Goal: Find specific page/section: Find specific page/section

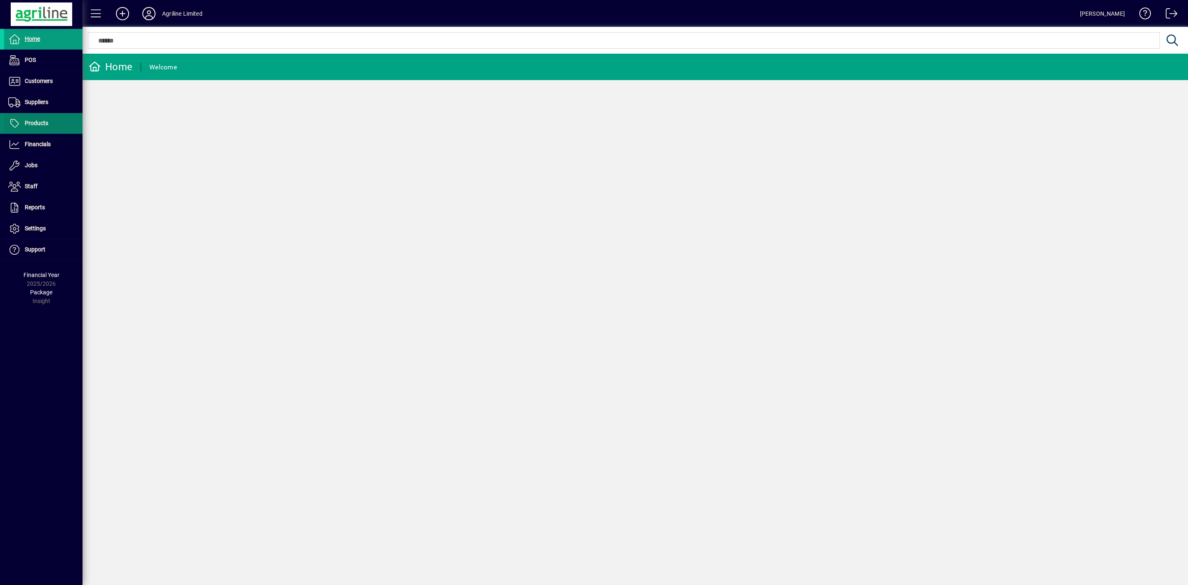
drag, startPoint x: 40, startPoint y: 120, endPoint x: 53, endPoint y: 118, distance: 13.9
click at [40, 120] on span "Products" at bounding box center [37, 123] width 24 height 7
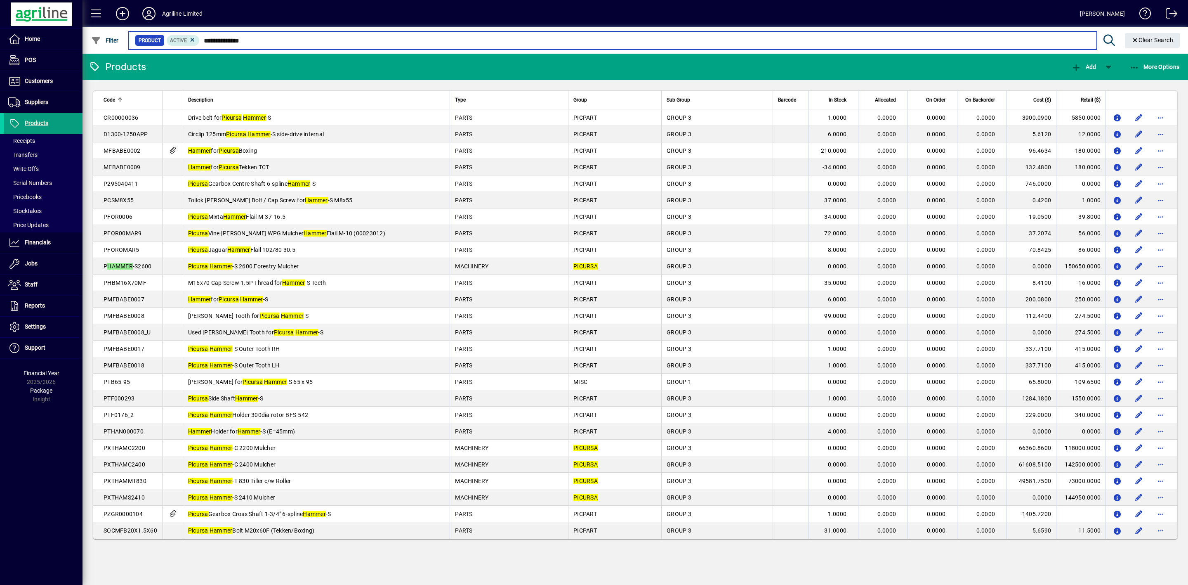
type input "**********"
